Goal: Task Accomplishment & Management: Manage account settings

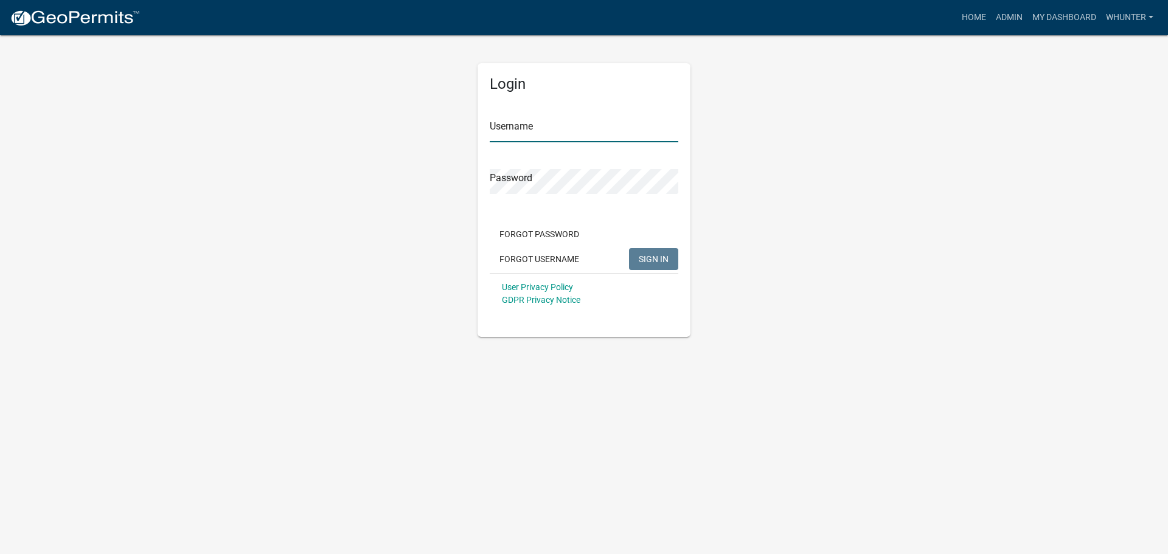
type input "whunter"
click at [664, 261] on span "SIGN IN" at bounding box center [654, 259] width 30 height 10
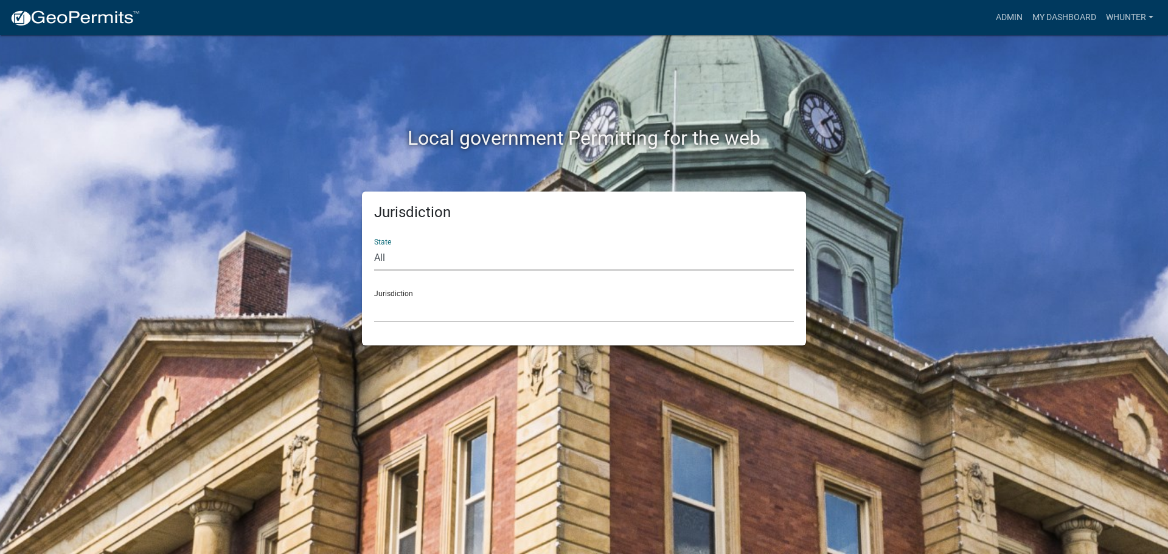
click at [494, 263] on select "All [US_STATE] [US_STATE] [US_STATE] [US_STATE] [US_STATE] [US_STATE] [US_STATE…" at bounding box center [584, 258] width 420 height 25
select select "[US_STATE]"
click at [374, 246] on select "All [US_STATE] [US_STATE] [US_STATE] [US_STATE] [US_STATE] [US_STATE] [US_STATE…" at bounding box center [584, 258] width 420 height 25
click at [481, 330] on div "Jurisdiction State All [US_STATE] [US_STATE] [US_STATE] [US_STATE] [US_STATE] […" at bounding box center [584, 269] width 444 height 154
click at [476, 346] on div "Local government Permitting for the web Jurisdiction State All [US_STATE] [US_S…" at bounding box center [584, 277] width 1168 height 554
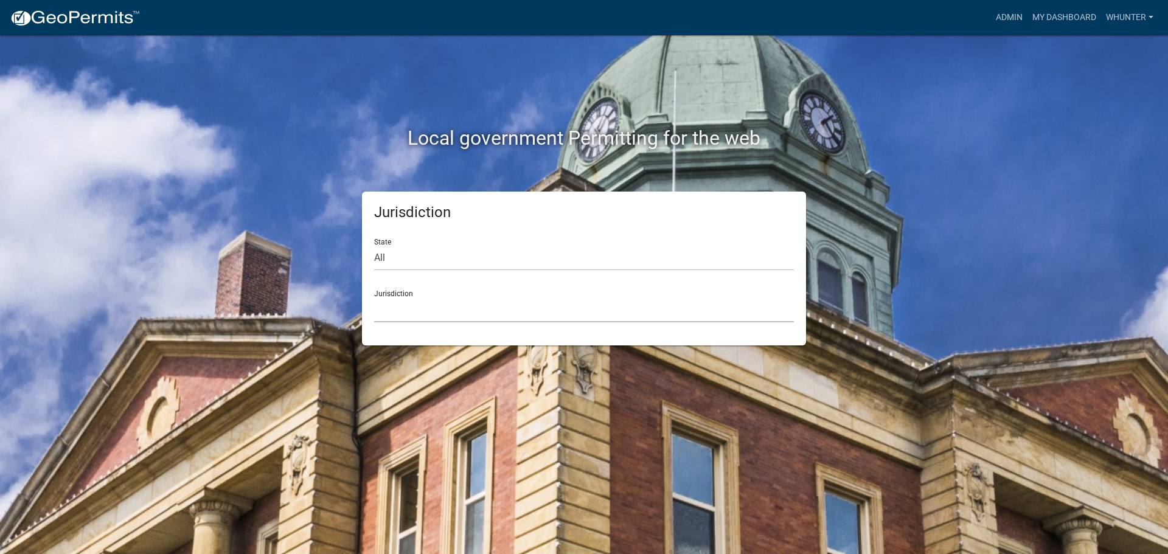
click at [459, 310] on select "[GEOGRAPHIC_DATA], [US_STATE][PERSON_NAME][GEOGRAPHIC_DATA], [US_STATE][PERSON_…" at bounding box center [584, 309] width 420 height 25
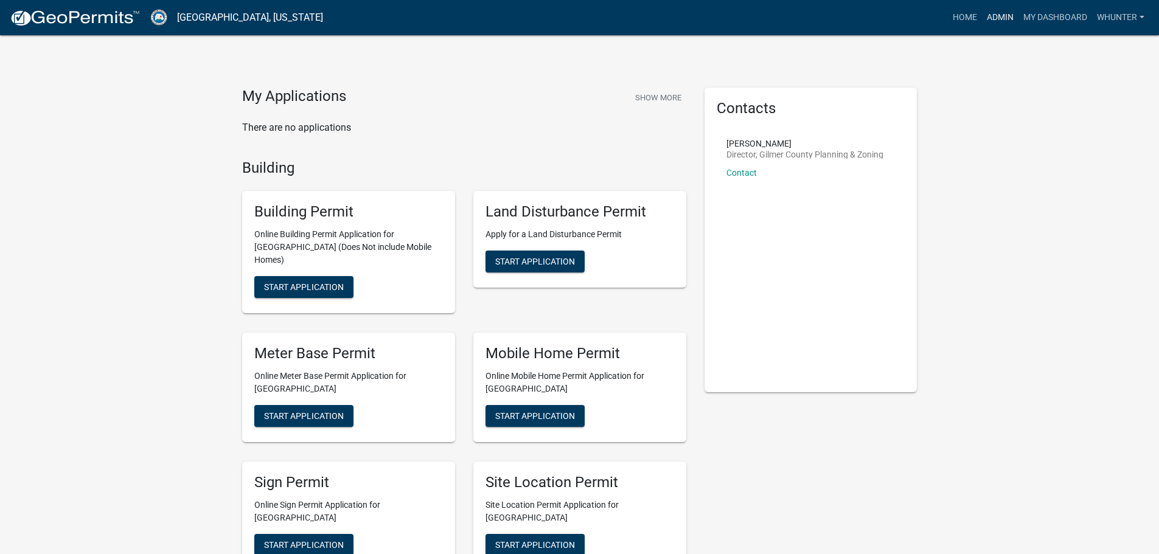
drag, startPoint x: 1002, startPoint y: 20, endPoint x: 991, endPoint y: 23, distance: 11.4
click at [1002, 20] on link "Admin" at bounding box center [1000, 17] width 36 height 23
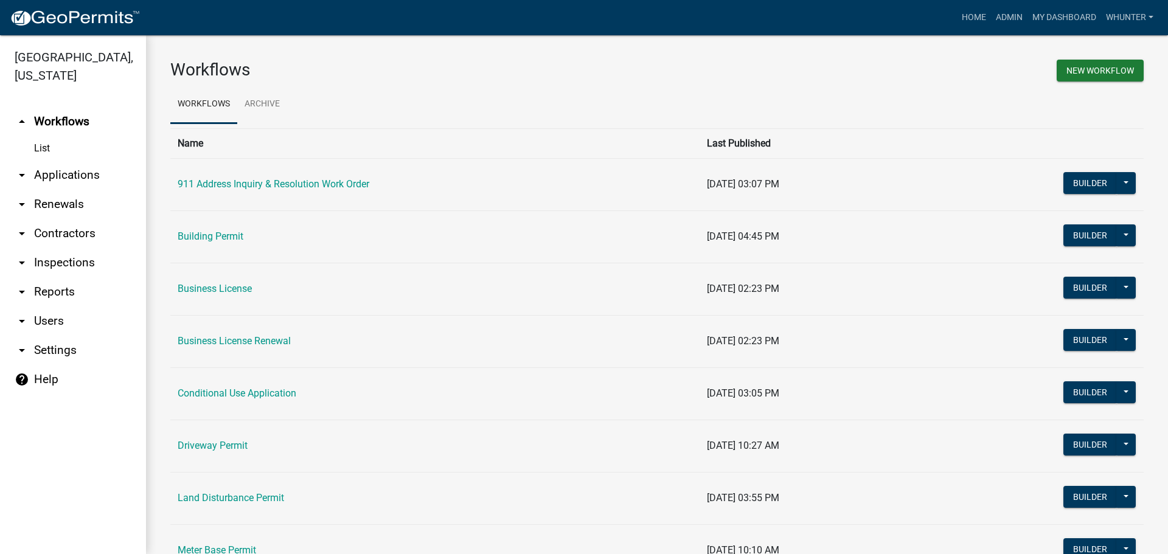
click at [61, 181] on link "arrow_drop_down Applications" at bounding box center [73, 175] width 146 height 29
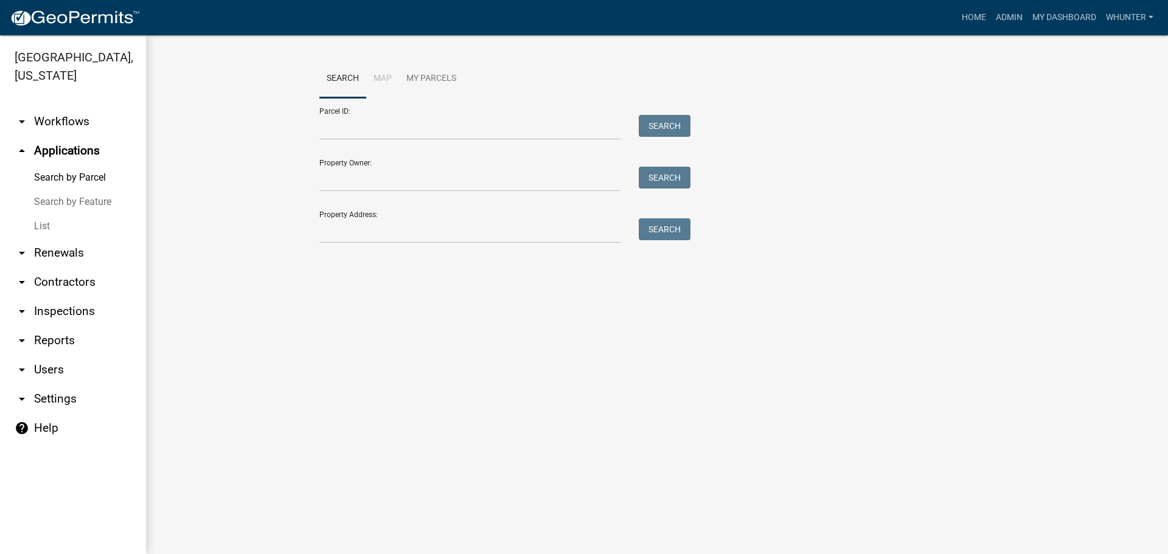
click at [77, 230] on link "List" at bounding box center [73, 226] width 146 height 24
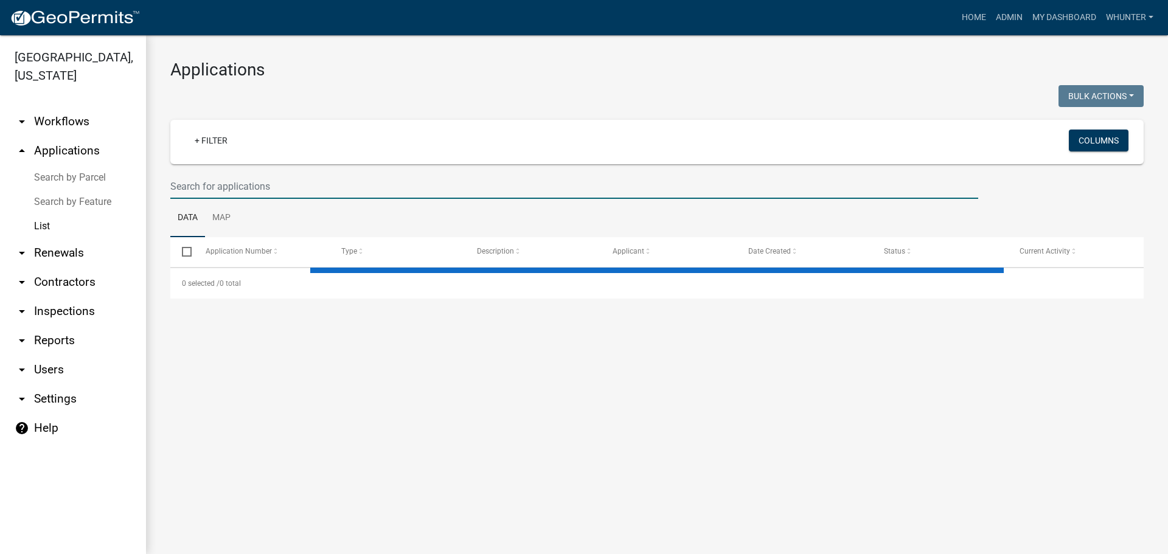
click at [323, 191] on input "text" at bounding box center [574, 186] width 808 height 25
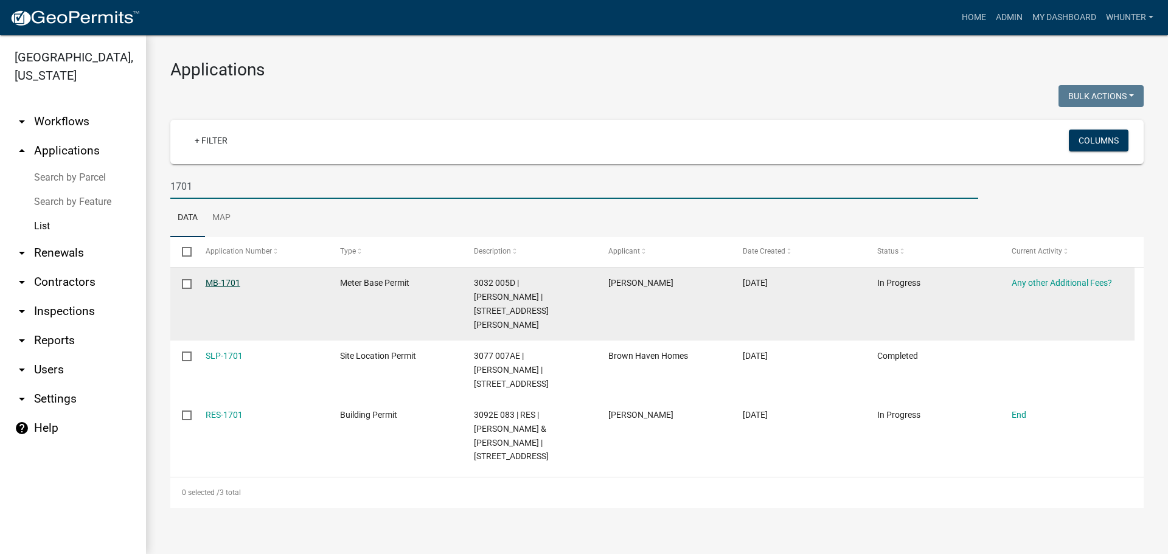
type input "1701"
click at [229, 278] on link "MB-1701" at bounding box center [223, 283] width 35 height 10
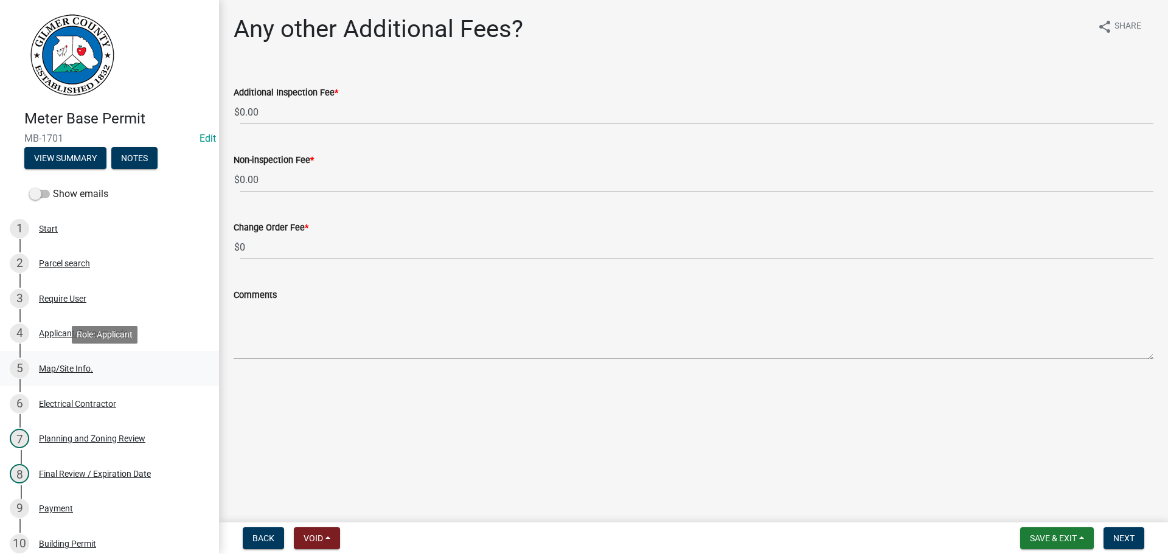
click at [100, 372] on div "5 Map/Site Info." at bounding box center [105, 368] width 190 height 19
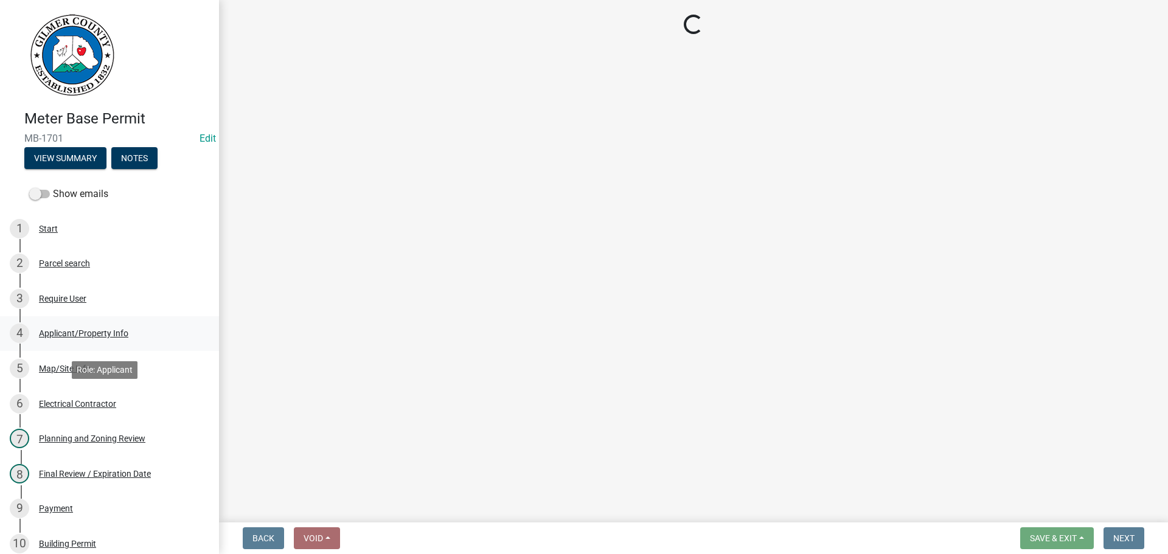
select select "c9feaa94-b03b-4165-97cf-90fdf63947c5"
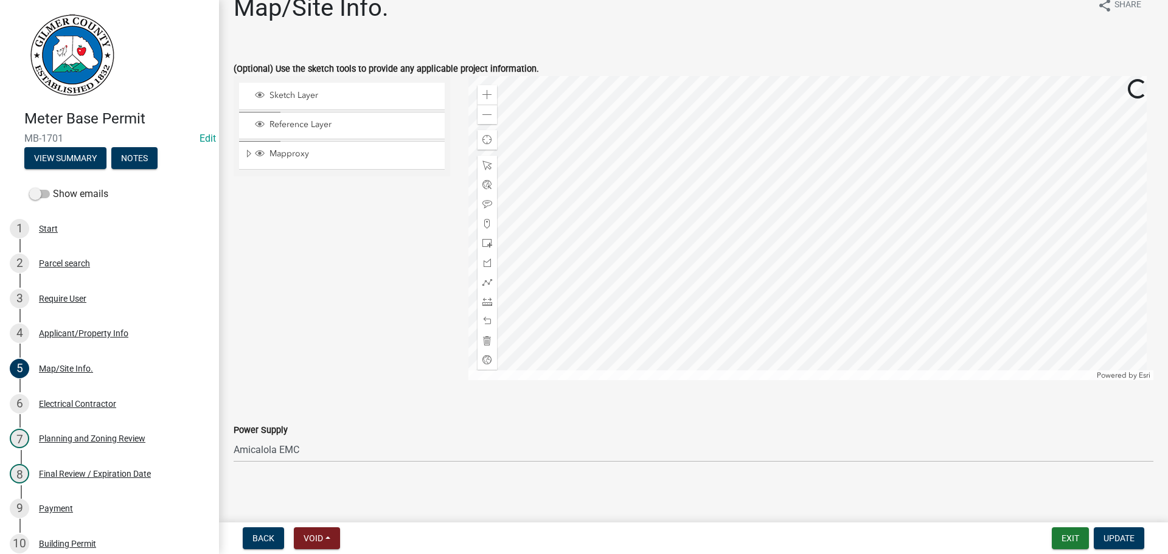
scroll to position [24, 0]
click at [89, 348] on link "4 Applicant/Property Info" at bounding box center [109, 333] width 219 height 35
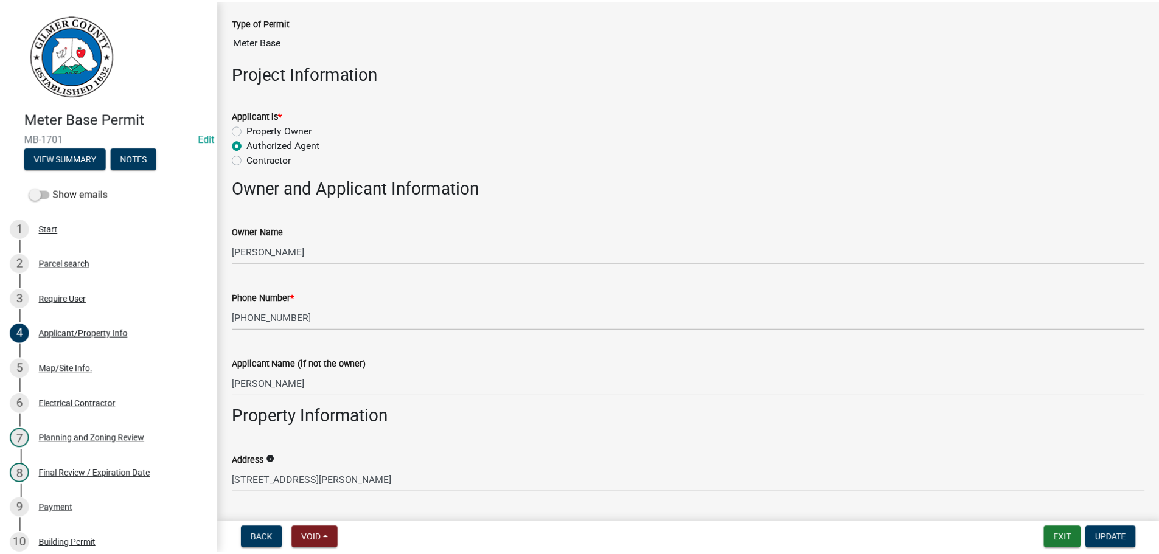
scroll to position [243, 0]
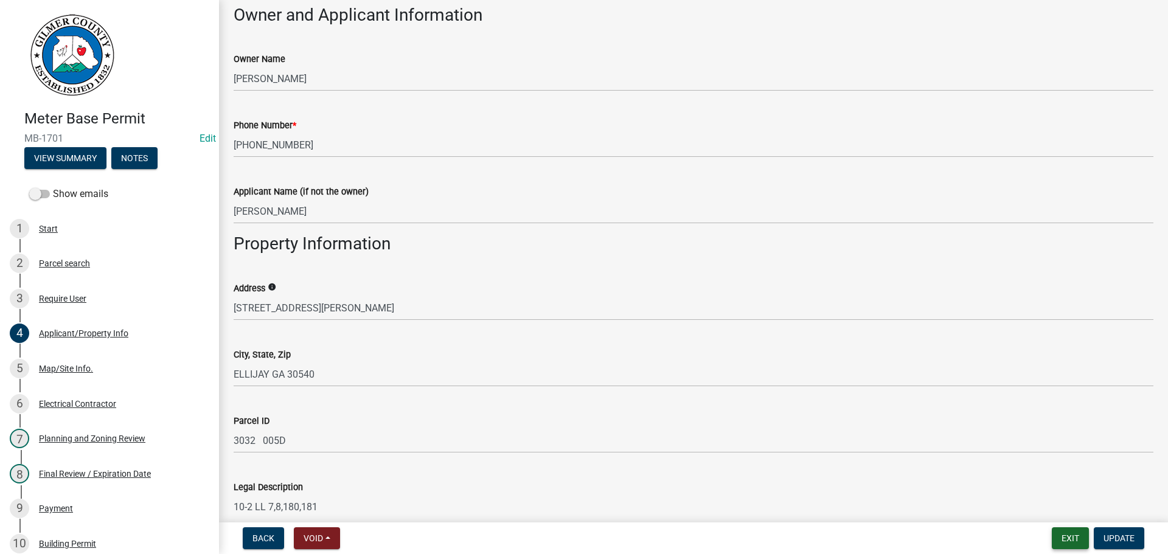
click at [1067, 539] on button "Exit" at bounding box center [1070, 538] width 37 height 22
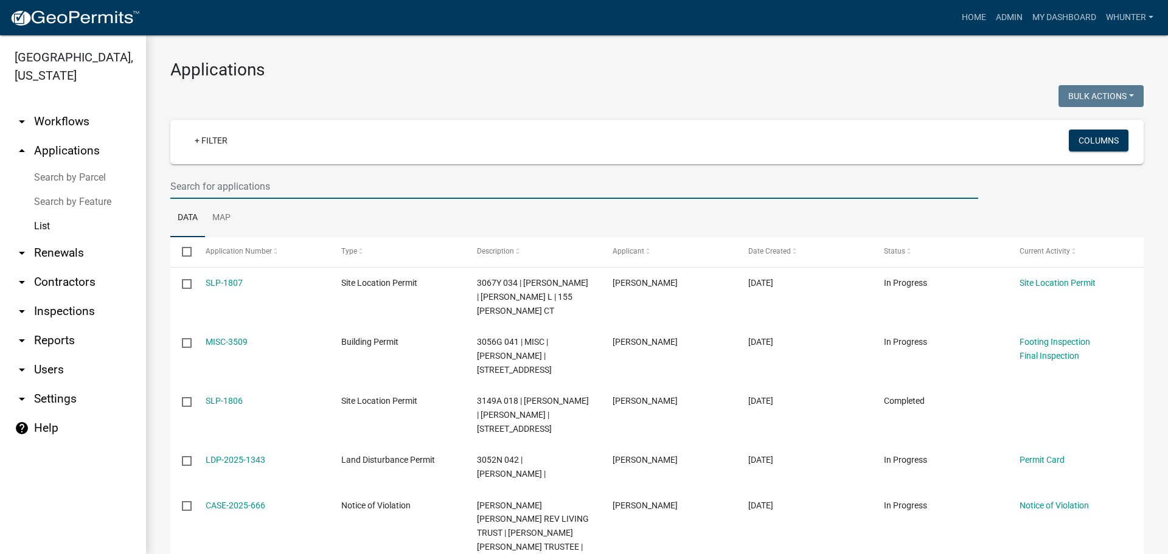
drag, startPoint x: 311, startPoint y: 179, endPoint x: 534, endPoint y: 195, distance: 223.2
click at [316, 180] on input "text" at bounding box center [574, 186] width 808 height 25
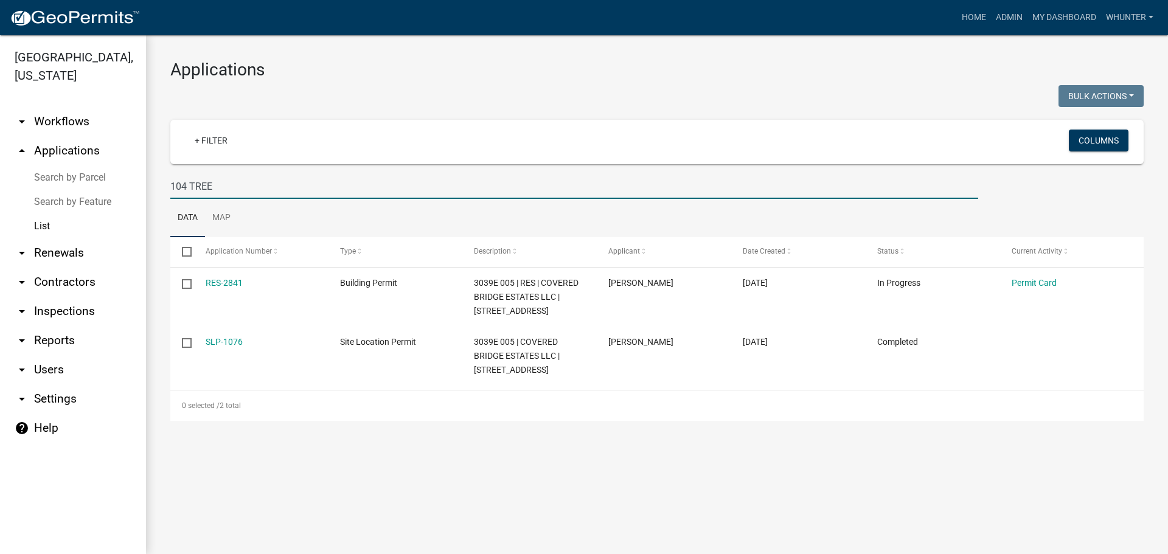
type input "104 TREE"
click at [974, 26] on link "Home" at bounding box center [974, 17] width 34 height 23
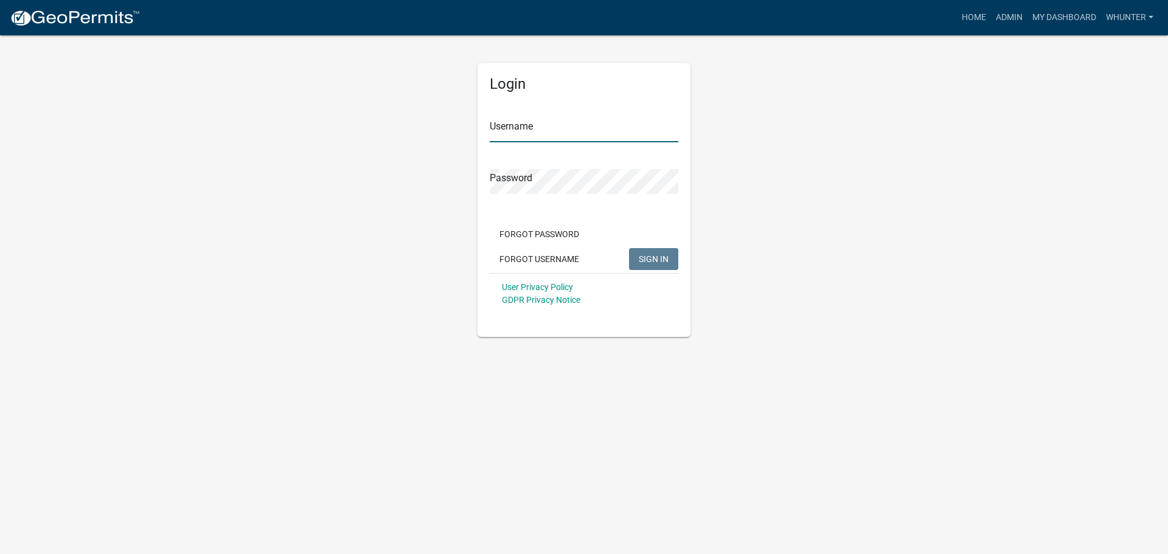
type input "whunter"
click at [649, 263] on span "SIGN IN" at bounding box center [654, 259] width 30 height 10
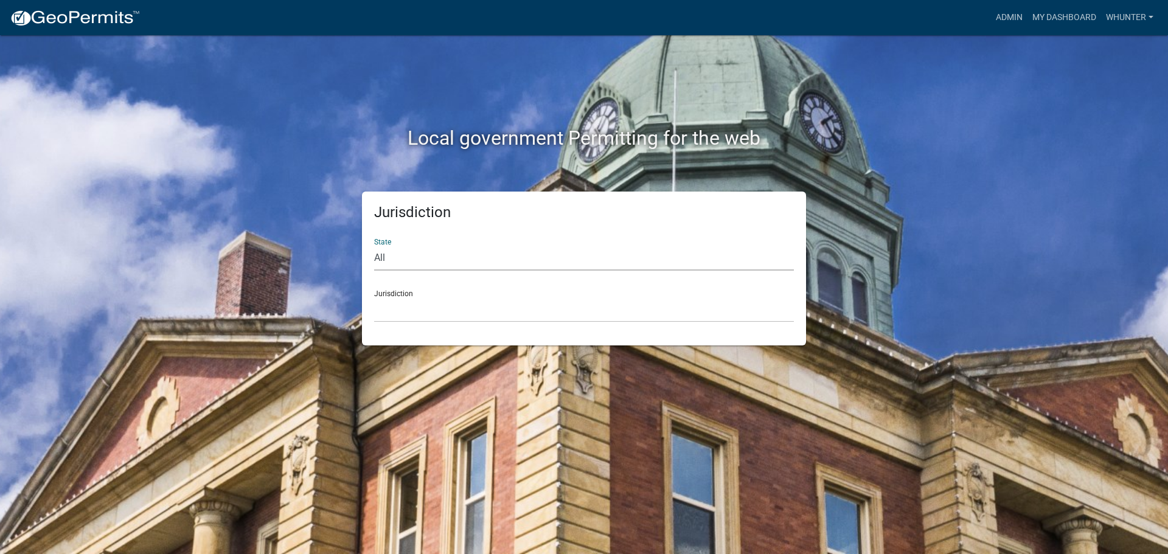
click at [468, 252] on select "All Colorado Georgia Indiana Iowa Kansas Minnesota Ohio South Carolina Wisconsin" at bounding box center [584, 258] width 420 height 25
select select "Georgia"
click at [374, 246] on select "All Colorado Georgia Indiana Iowa Kansas Minnesota Ohio South Carolina Wisconsin" at bounding box center [584, 258] width 420 height 25
drag, startPoint x: 478, startPoint y: 269, endPoint x: 463, endPoint y: 309, distance: 42.4
click at [463, 309] on select "Carroll County, Georgia Cook County, Georgia Crawford County, Georgia Gilmer Co…" at bounding box center [584, 309] width 420 height 25
